Goal: Information Seeking & Learning: Check status

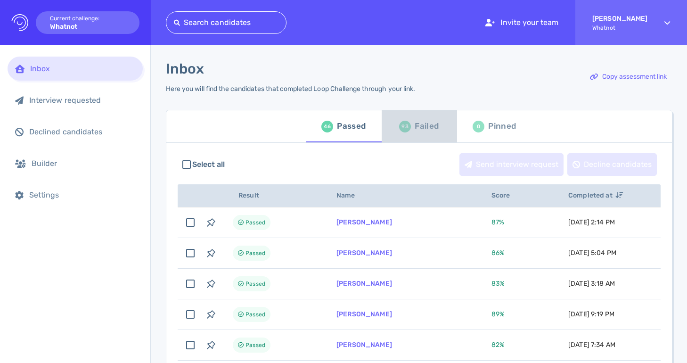
click at [404, 128] on div "93" at bounding box center [405, 127] width 12 height 12
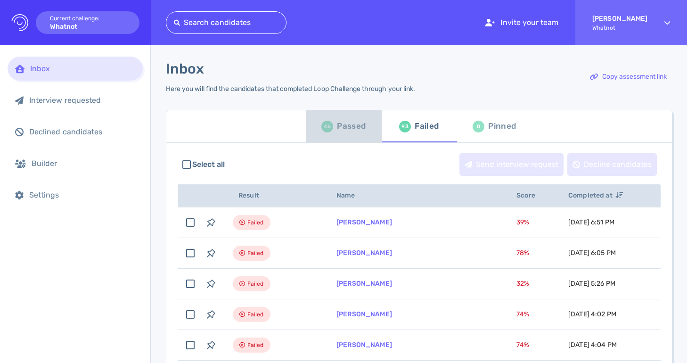
click at [350, 132] on div "Passed" at bounding box center [351, 126] width 29 height 14
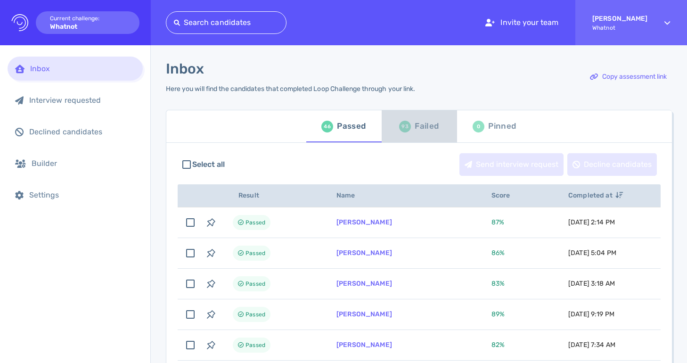
click at [401, 131] on div "93" at bounding box center [405, 127] width 12 height 12
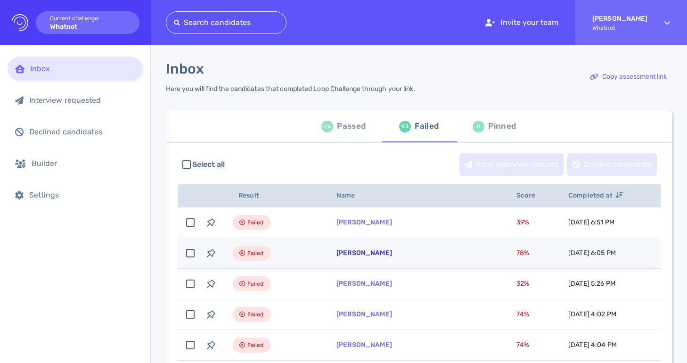
click at [356, 253] on link "[PERSON_NAME]" at bounding box center [364, 253] width 56 height 8
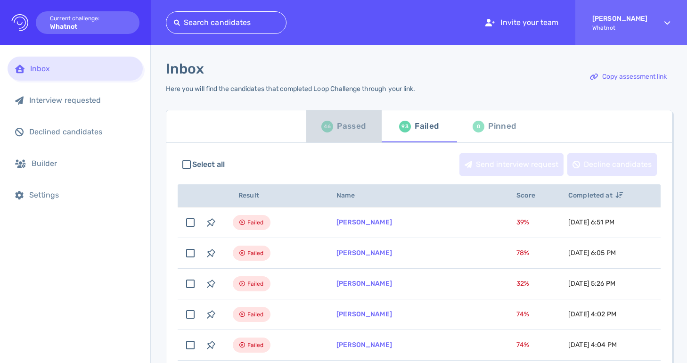
click at [349, 123] on div "Passed" at bounding box center [351, 126] width 29 height 14
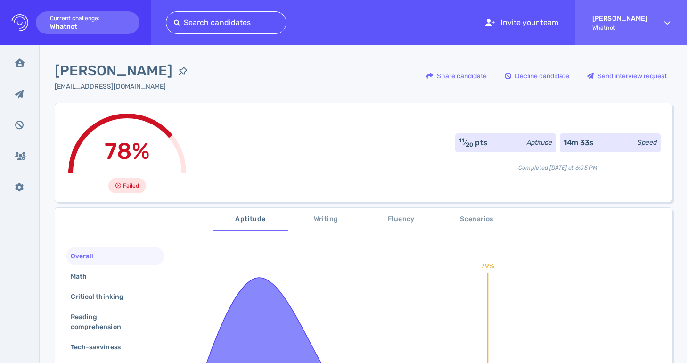
scroll to position [14, 0]
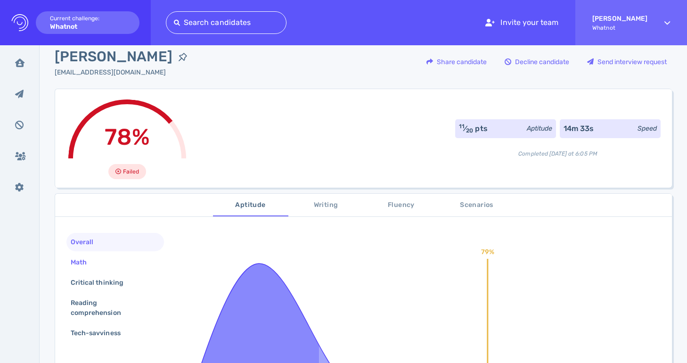
click at [140, 261] on div "Math" at bounding box center [115, 262] width 98 height 18
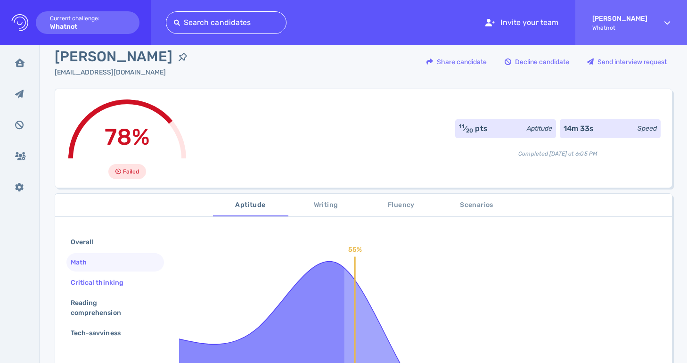
click at [137, 277] on div "Critical thinking" at bounding box center [115, 282] width 98 height 18
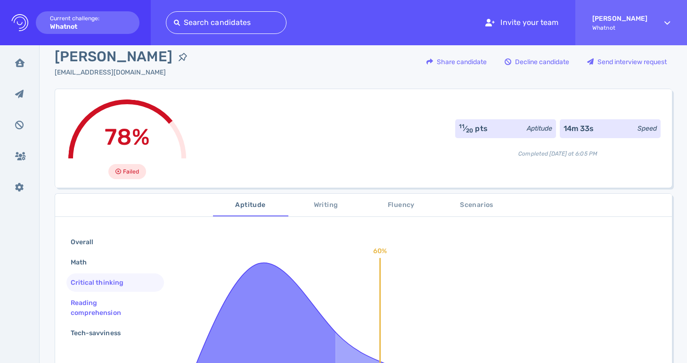
click at [134, 298] on div "Reading comprehension" at bounding box center [111, 308] width 85 height 24
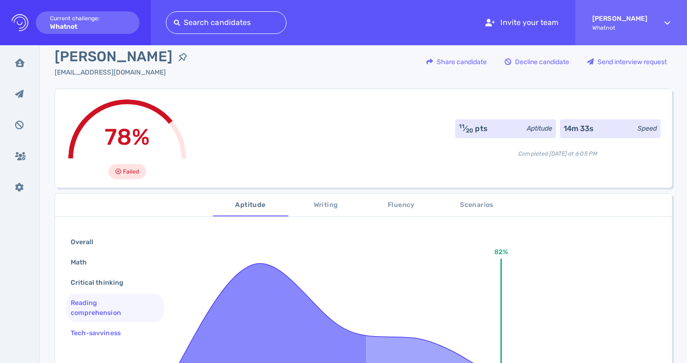
click at [132, 325] on div "Tech-savviness" at bounding box center [115, 333] width 98 height 18
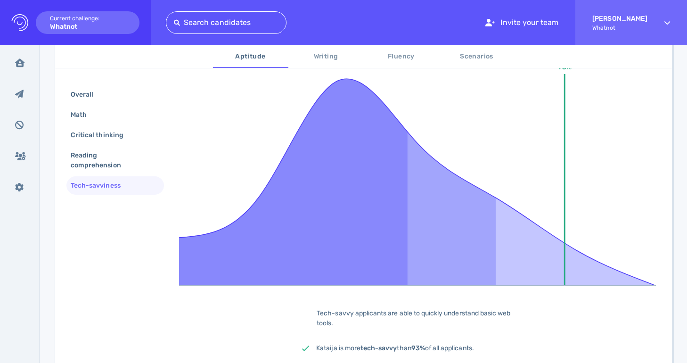
scroll to position [136, 0]
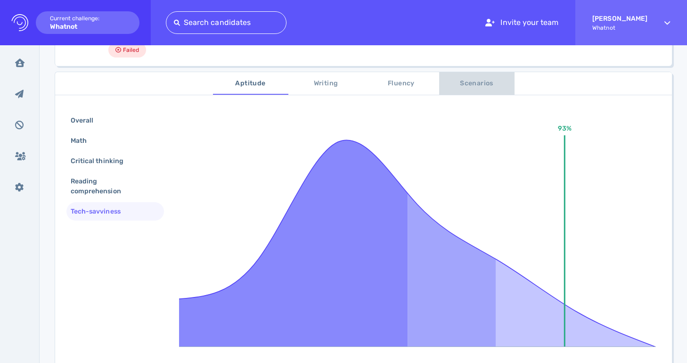
click at [467, 87] on span "Scenarios" at bounding box center [477, 84] width 64 height 12
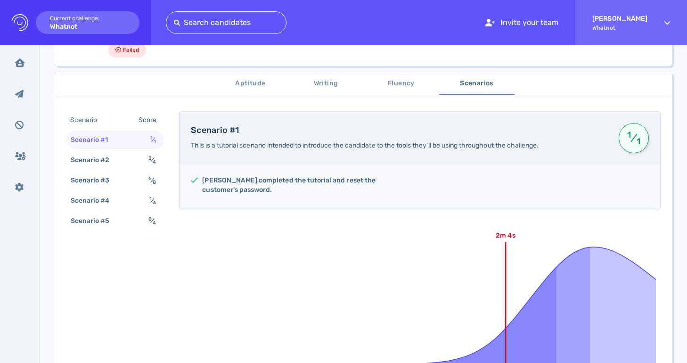
click at [323, 90] on button "Writing" at bounding box center [325, 83] width 75 height 23
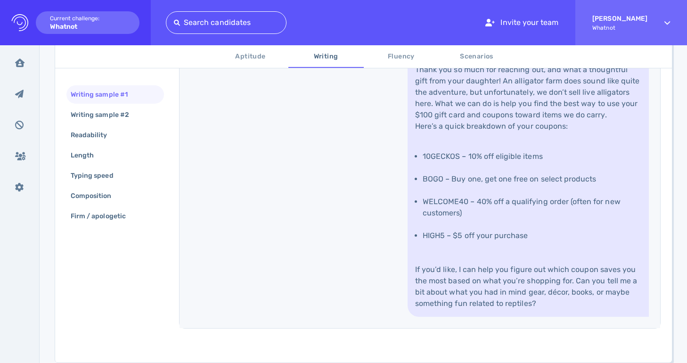
scroll to position [400, 0]
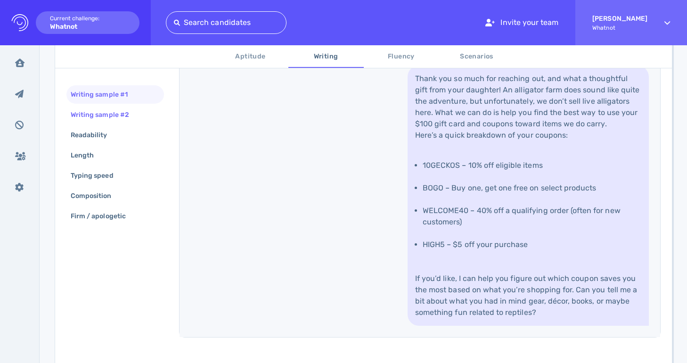
click at [139, 115] on div "Writing sample #2" at bounding box center [105, 115] width 72 height 14
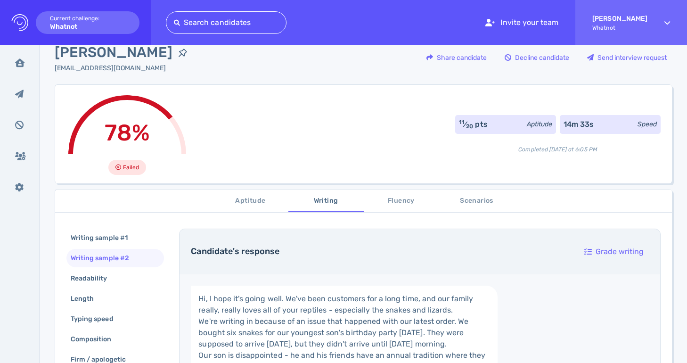
scroll to position [0, 0]
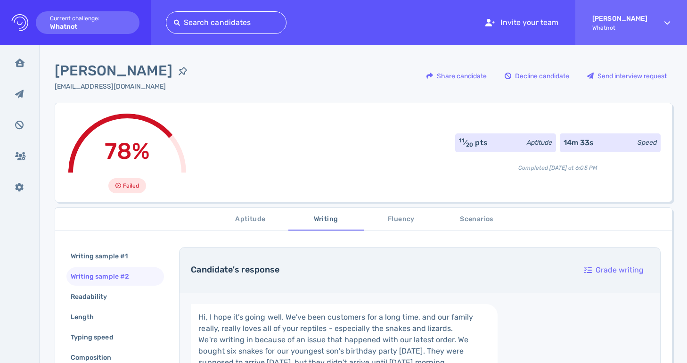
click at [474, 222] on span "Scenarios" at bounding box center [477, 219] width 64 height 12
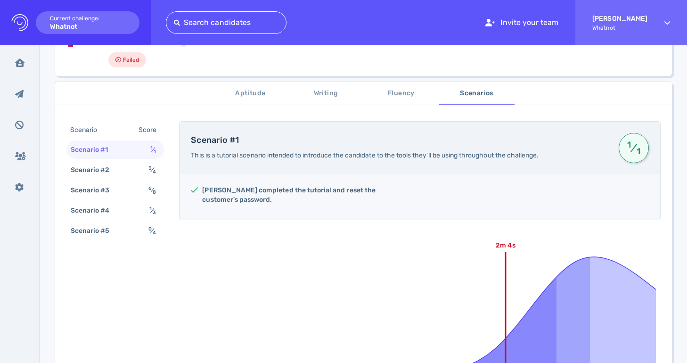
scroll to position [135, 0]
